Goal: Task Accomplishment & Management: Complete application form

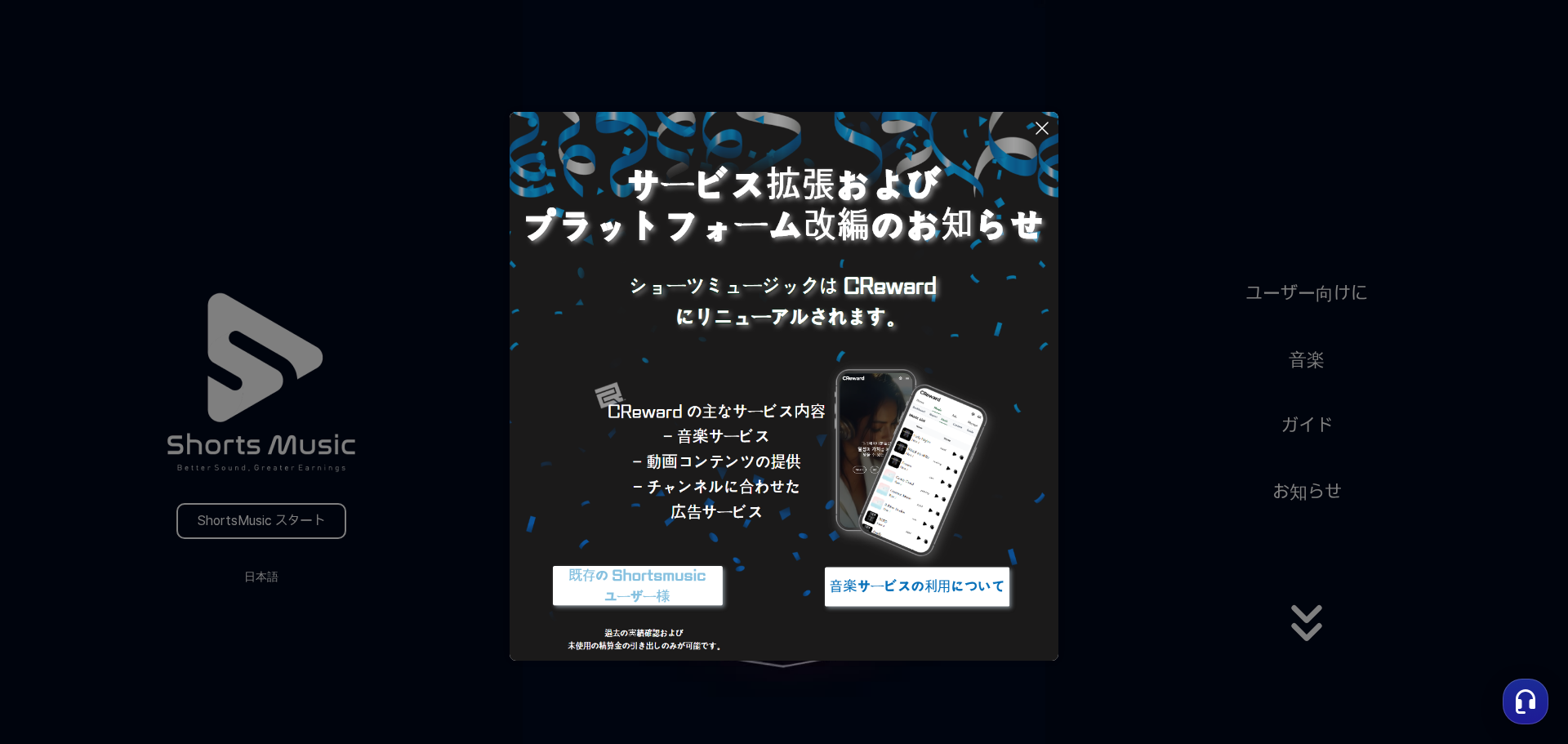
click at [1040, 127] on icon at bounding box center [1041, 127] width 19 height 19
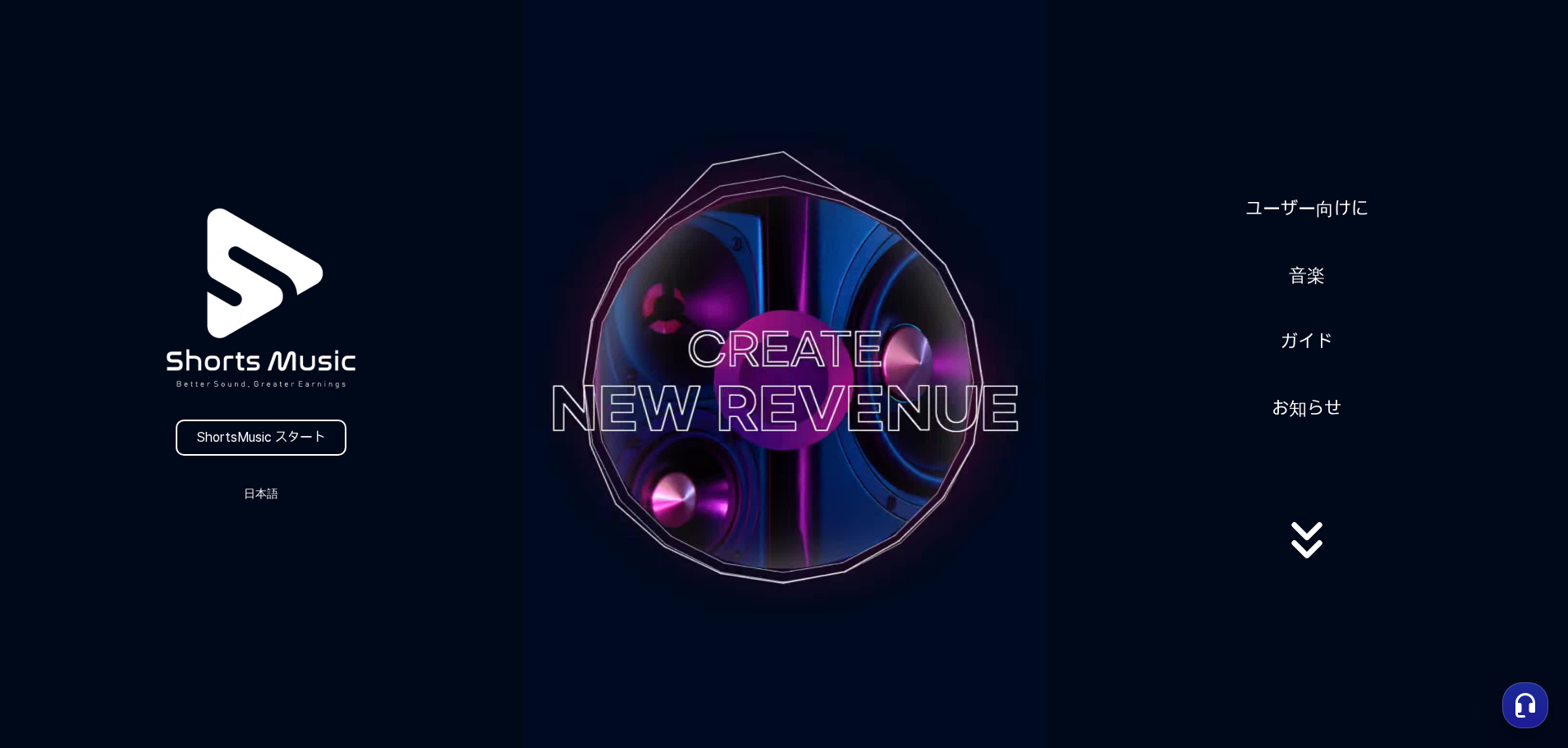
scroll to position [247, 0]
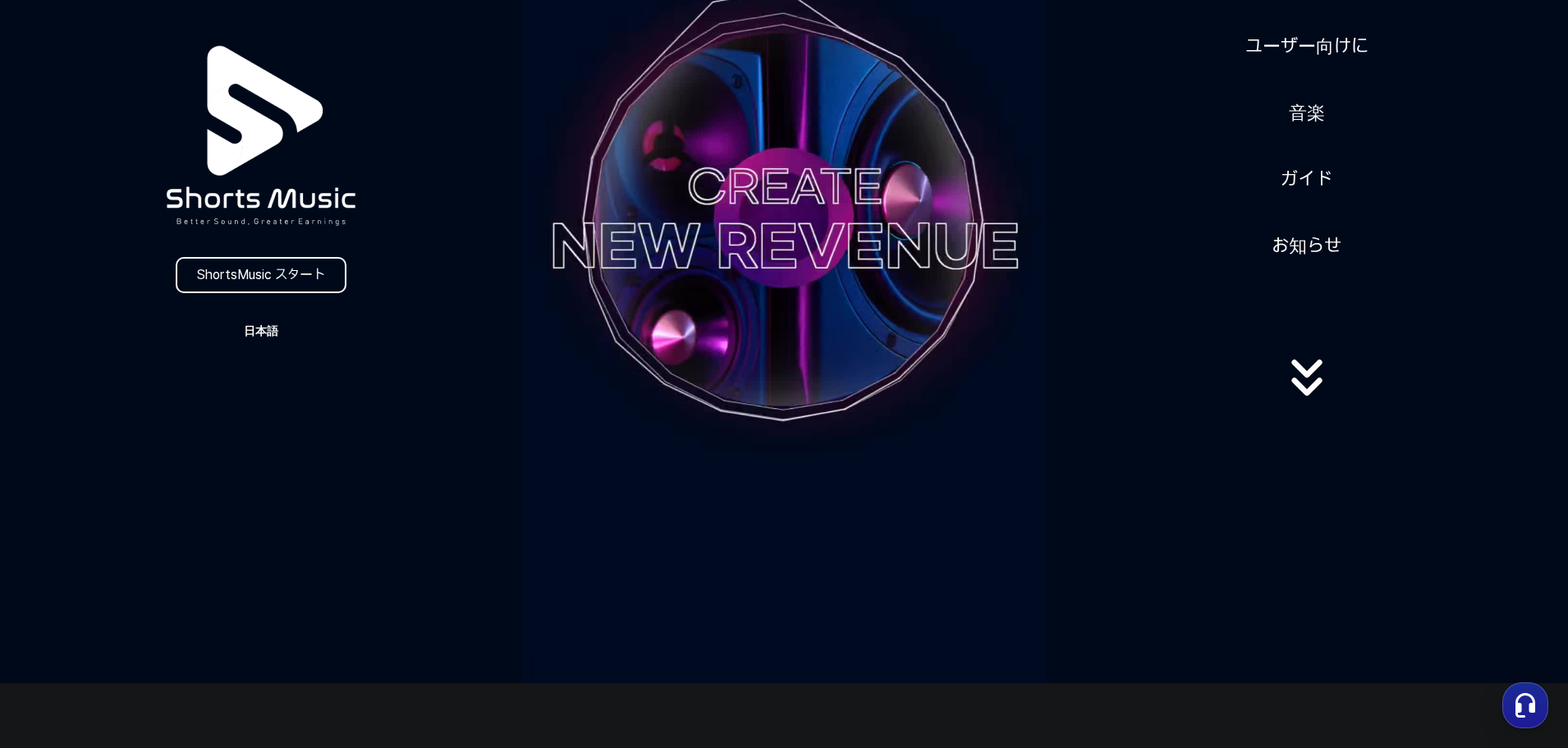
click at [273, 340] on button "日本語" at bounding box center [261, 331] width 79 height 23
click at [242, 396] on button "日本語" at bounding box center [261, 400] width 66 height 17
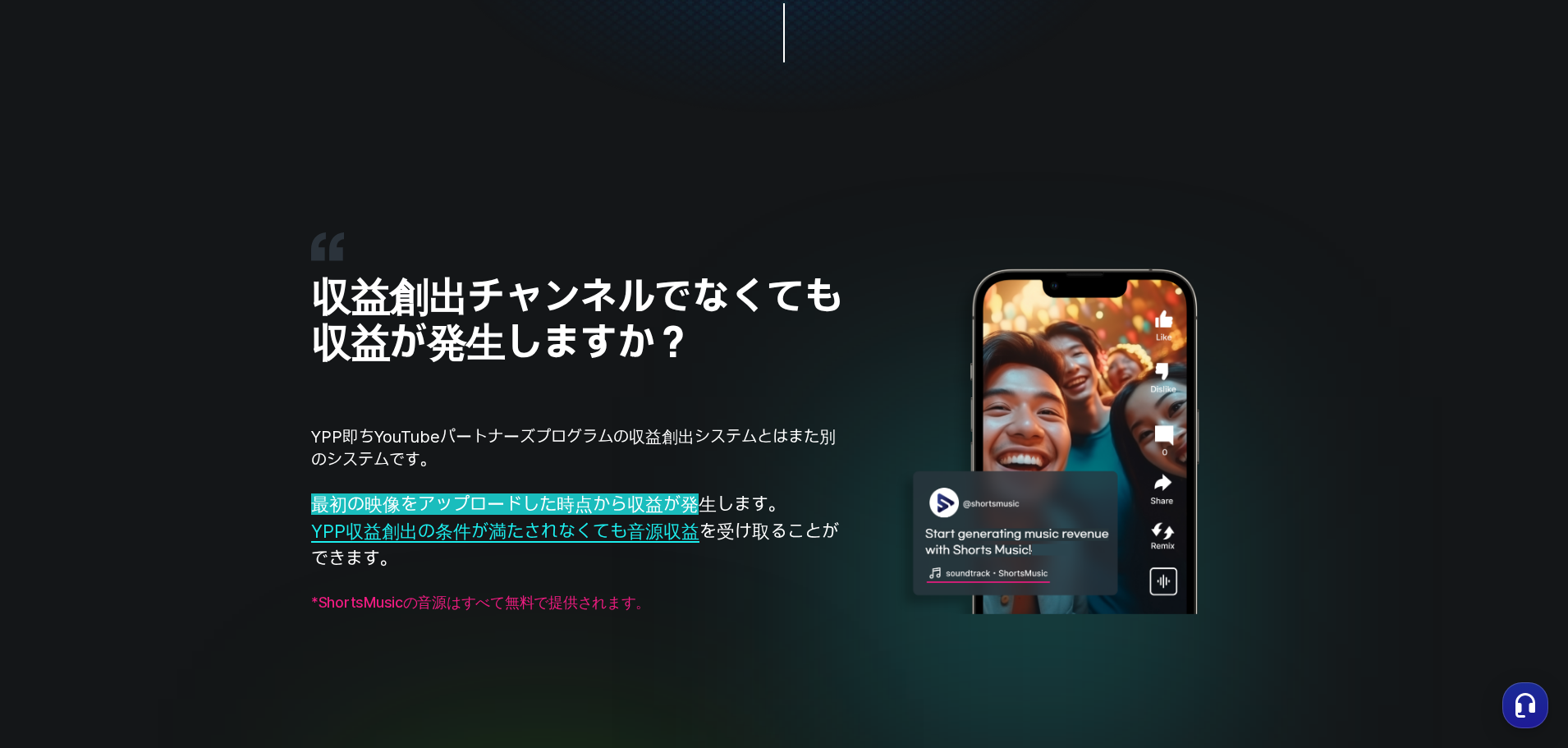
scroll to position [1557, 0]
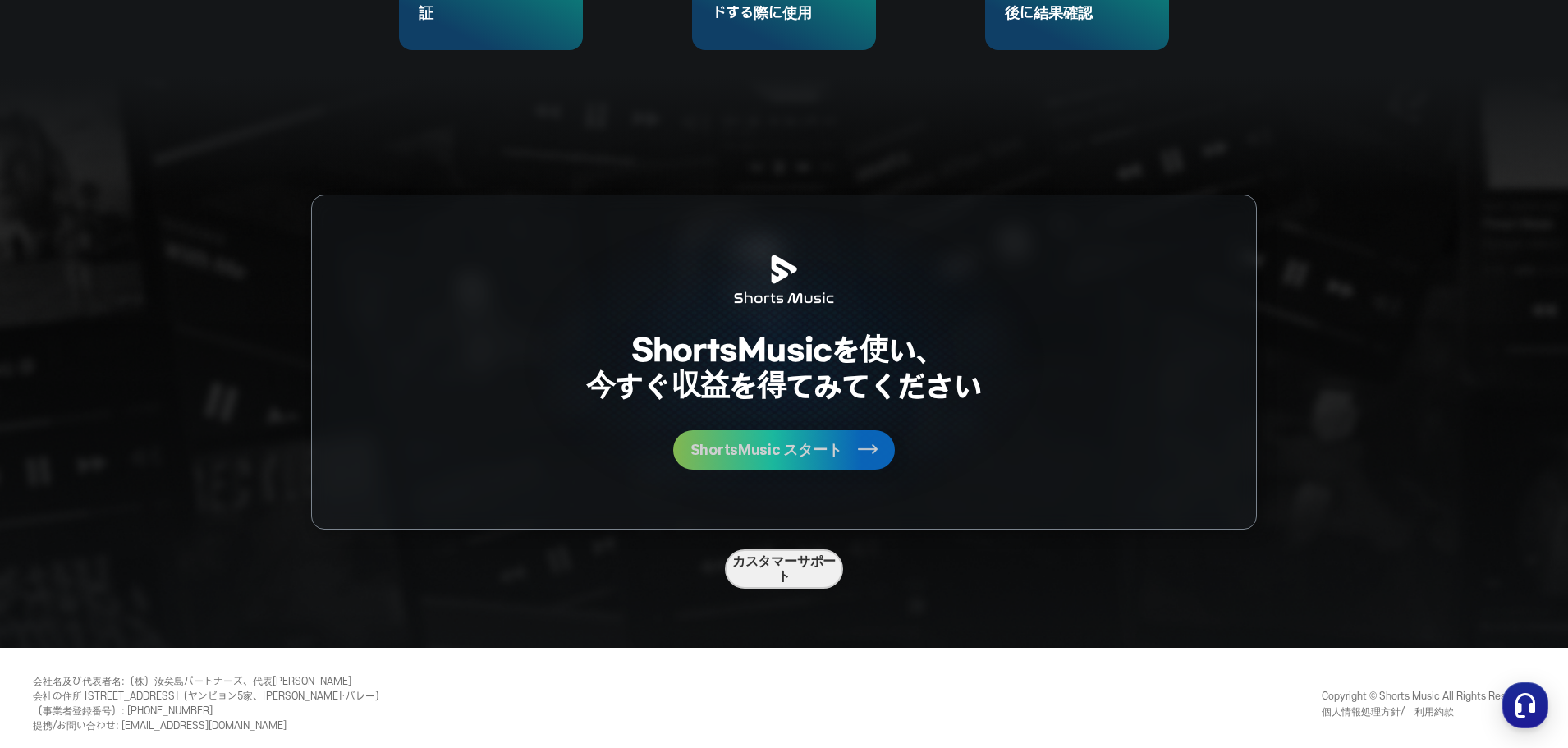
scroll to position [4384, 0]
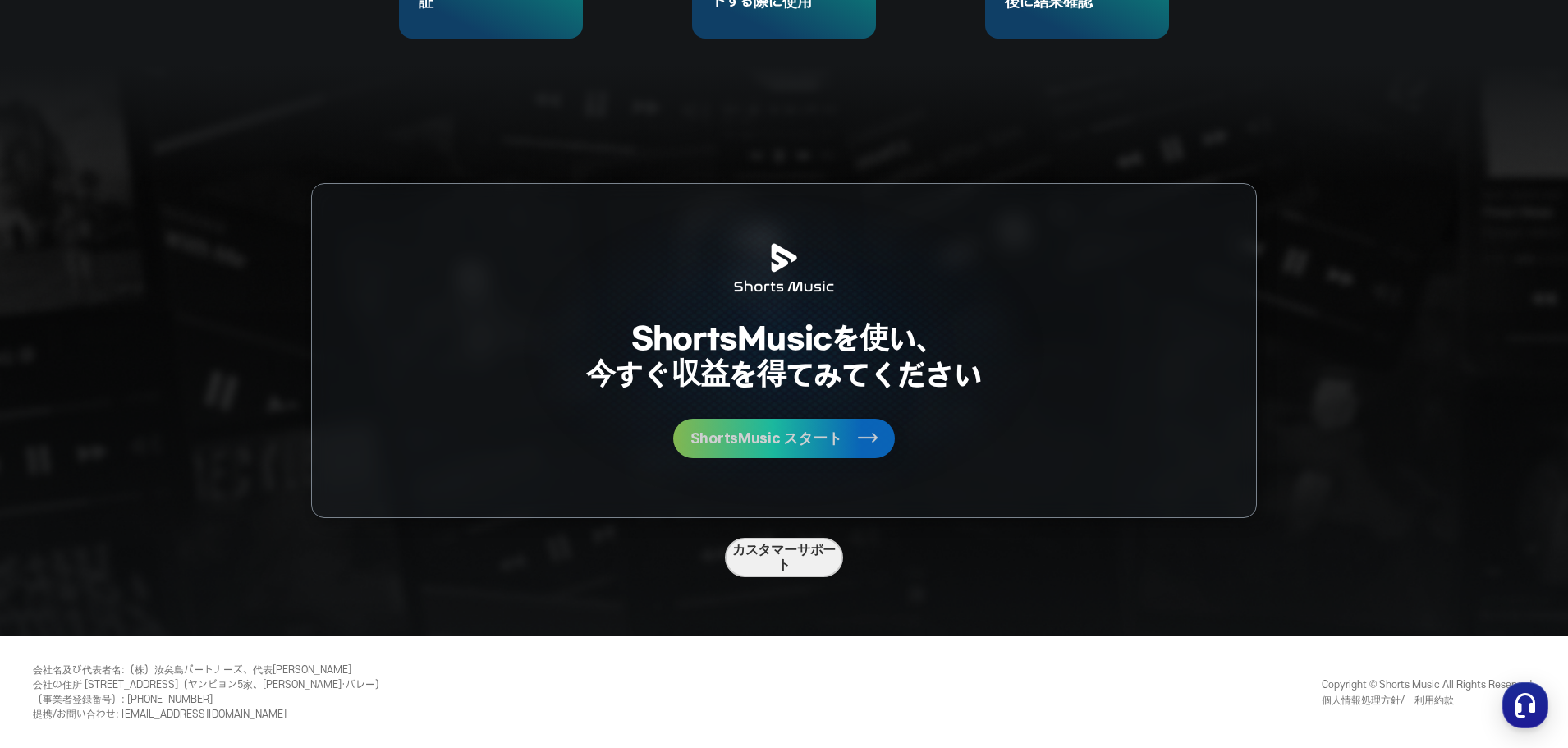
click at [783, 452] on button "ShortsMusic スタート" at bounding box center [783, 438] width 221 height 40
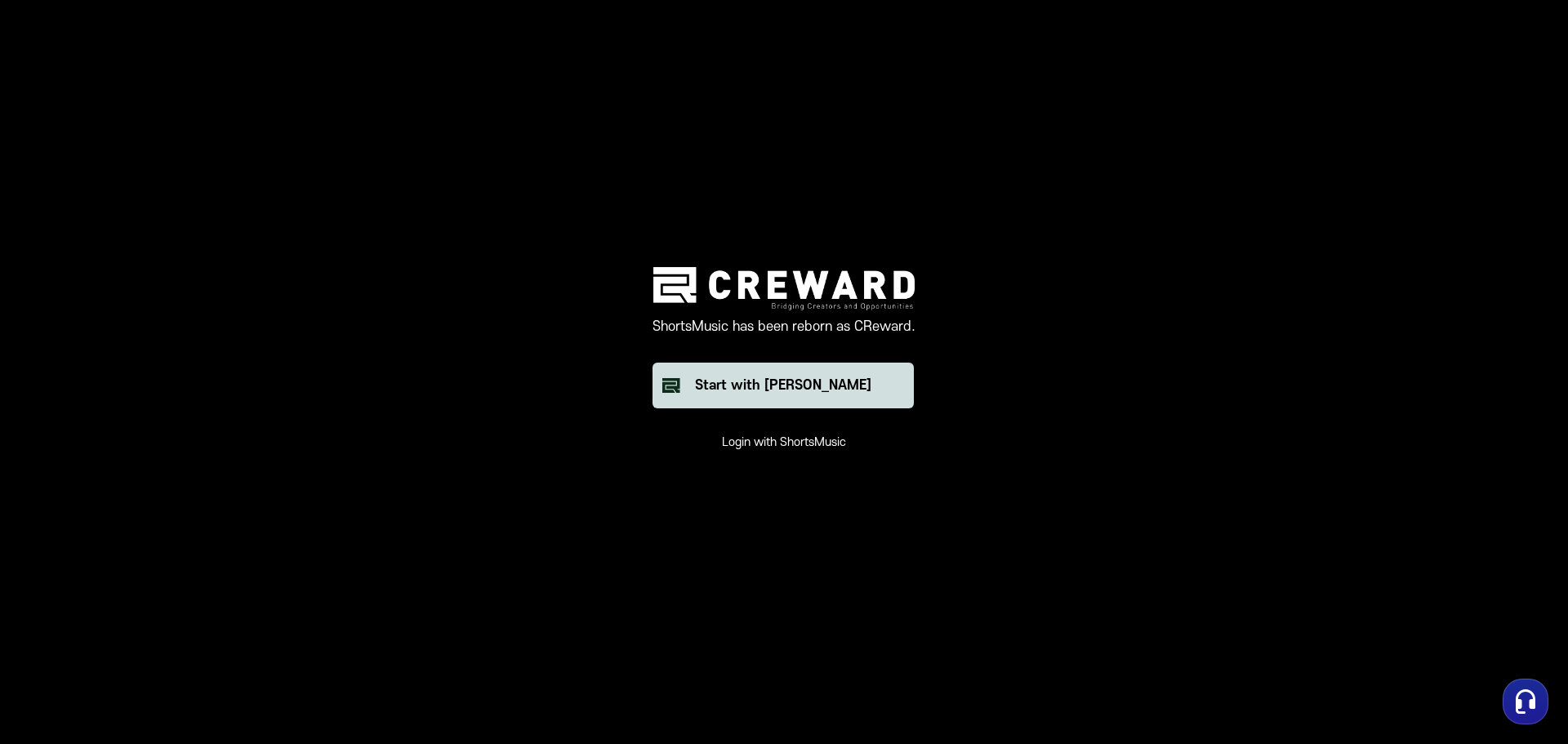
click at [788, 387] on div "Start with [PERSON_NAME]" at bounding box center [783, 385] width 177 height 19
